Goal: Register for event/course

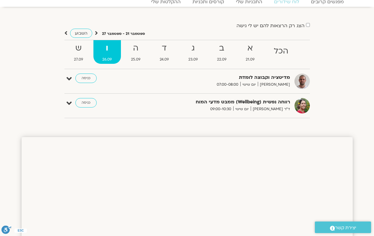
scroll to position [30, 0]
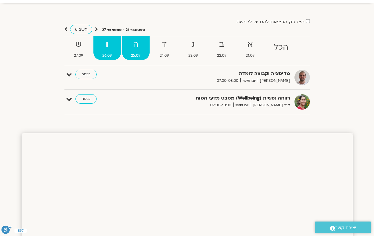
click at [134, 53] on span "25.09" at bounding box center [135, 56] width 27 height 6
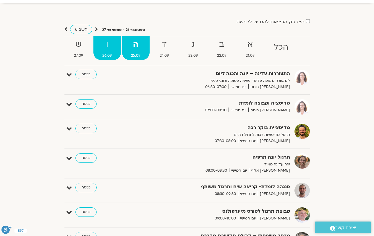
click at [108, 54] on span "26.09" at bounding box center [106, 56] width 27 height 6
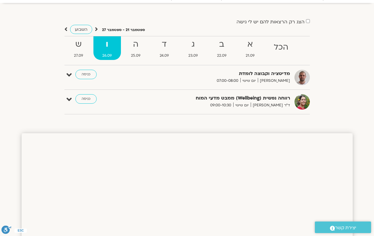
click at [124, 92] on div "שיעור יוגה לבחירה יוגה רכה או יוגה דינאמית תודעה בריאה יום שישי 07:00-07:30 כני…" at bounding box center [186, 92] width 245 height 45
click at [134, 48] on strong "ה" at bounding box center [135, 44] width 27 height 13
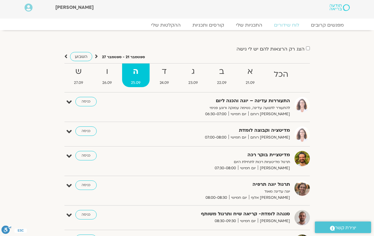
scroll to position [0, 0]
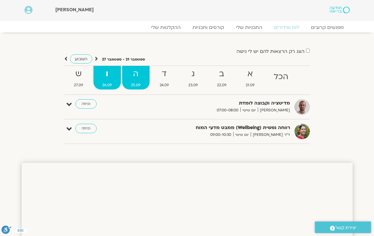
click at [131, 82] on link "ה 25.09" at bounding box center [135, 78] width 27 height 24
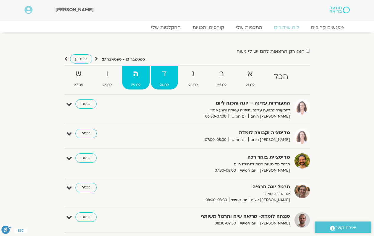
click at [157, 85] on span "24.09" at bounding box center [164, 85] width 27 height 6
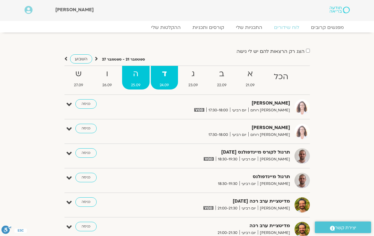
click at [127, 81] on link "ה 25.09" at bounding box center [135, 78] width 27 height 24
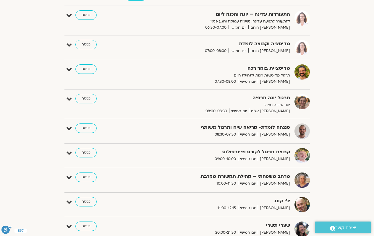
scroll to position [59, 0]
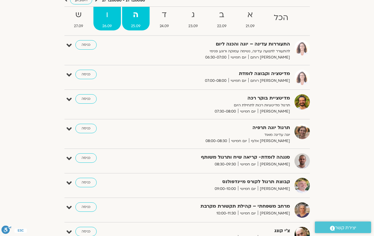
click at [108, 29] on span "26.09" at bounding box center [106, 26] width 27 height 6
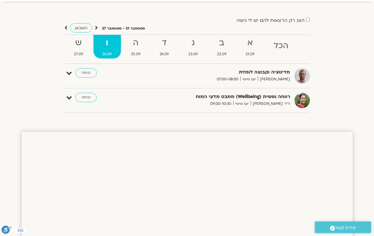
scroll to position [0, 0]
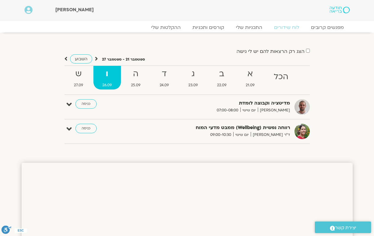
click at [112, 144] on div "רווחה נפשית (Wellbeing) ממבט מדעי המוח ד"ר [PERSON_NAME] יום שישי 09:00-10:30 כ…" at bounding box center [186, 134] width 245 height 20
click at [80, 105] on link "כניסה" at bounding box center [85, 103] width 21 height 9
click at [109, 138] on div "רווחה נפשית (Wellbeing) ממבט מדעי המוח ד"ר נועה אלבלדה יום שישי 09:00-10:30 כני…" at bounding box center [191, 131] width 236 height 15
click at [86, 129] on link "כניסה" at bounding box center [85, 128] width 21 height 9
click at [82, 131] on link "כניסה" at bounding box center [85, 128] width 21 height 9
